Goal: Information Seeking & Learning: Find specific fact

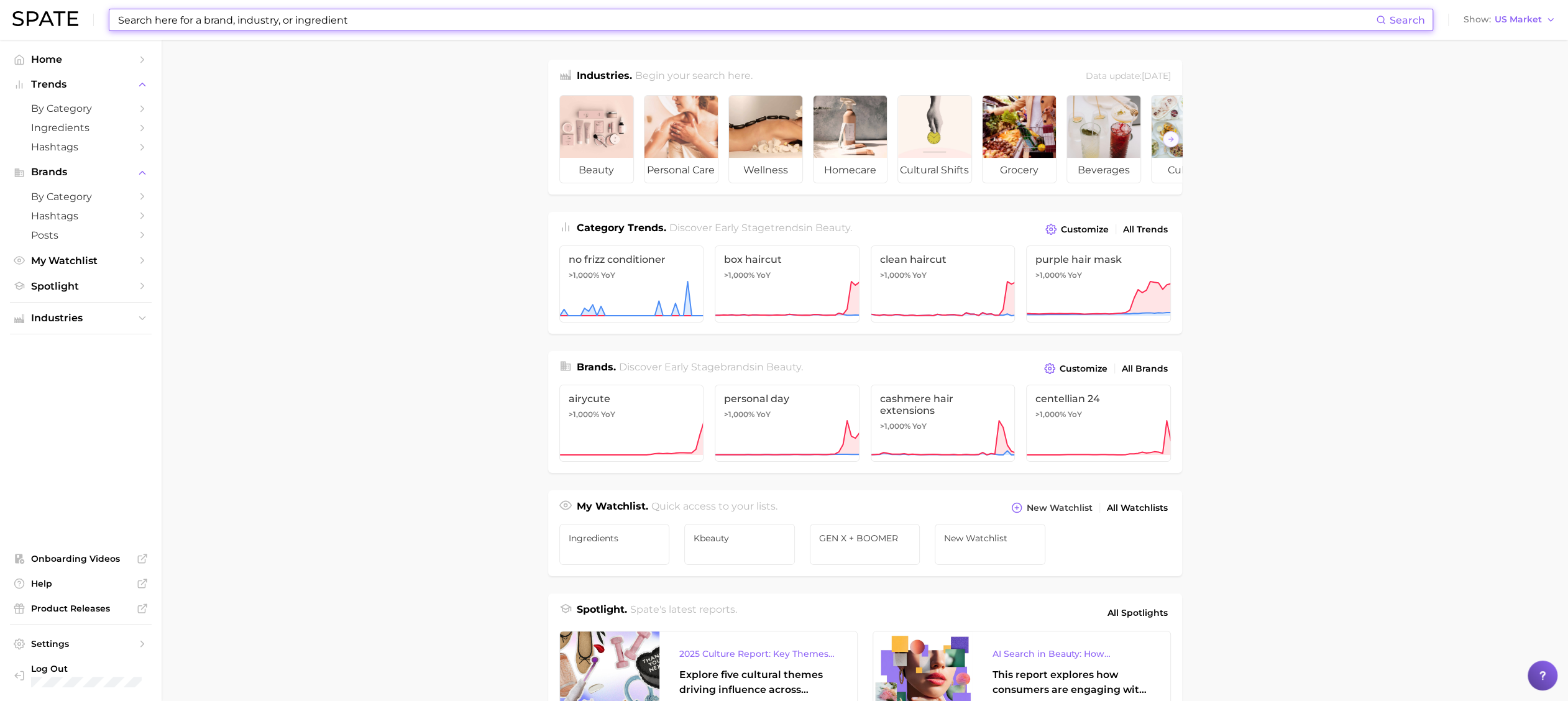
click at [144, 25] on input at bounding box center [746, 20] width 1259 height 21
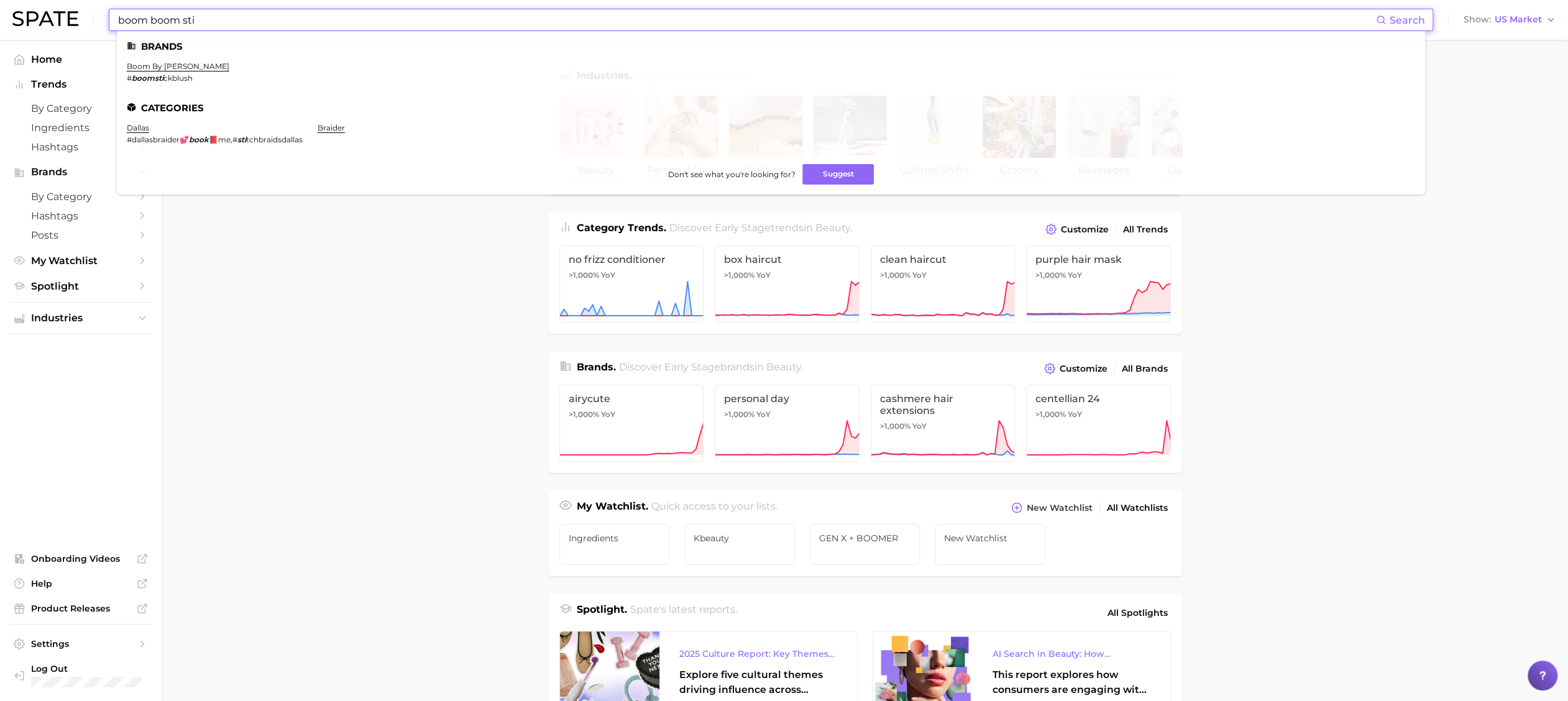
type input "boom boom sti"
click at [284, 307] on main "Industries. Begin your search here. Data update: [DATE] beauty personal care we…" at bounding box center [865, 525] width 1406 height 970
